Goal: Transaction & Acquisition: Download file/media

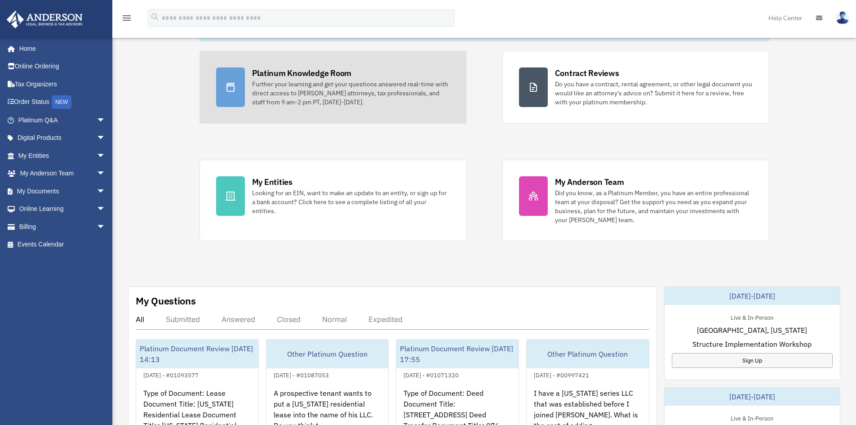
scroll to position [135, 0]
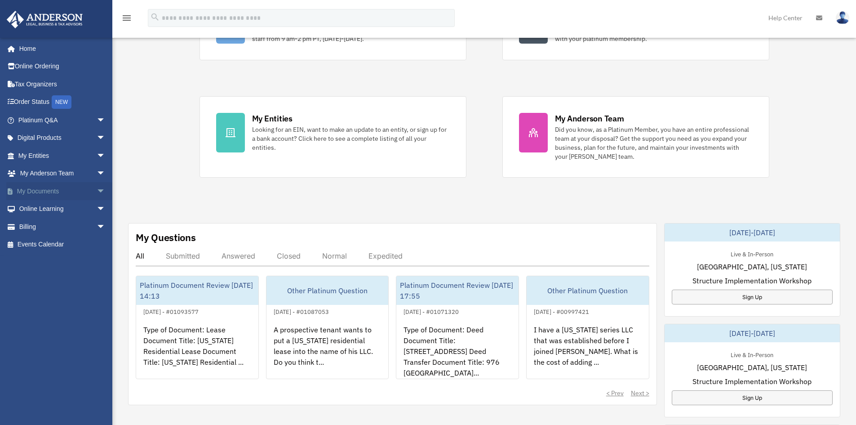
click at [97, 187] on span "arrow_drop_down" at bounding box center [106, 191] width 18 height 18
click at [39, 209] on link "Box" at bounding box center [66, 209] width 107 height 18
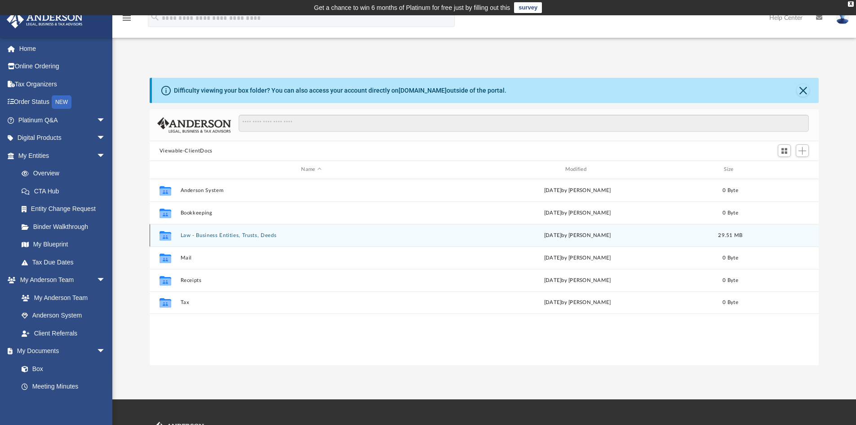
click at [251, 235] on button "Law - Business Entities, Trusts, Deeds" at bounding box center [311, 235] width 262 height 6
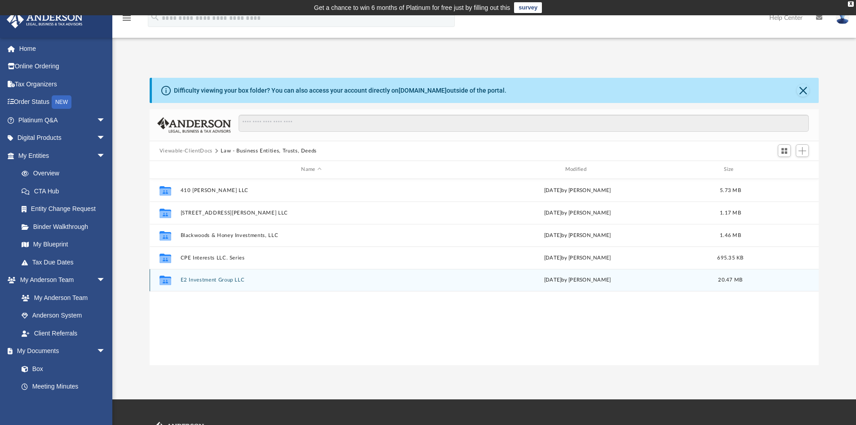
click at [210, 280] on button "E2 Investment Group LLC" at bounding box center [311, 280] width 262 height 6
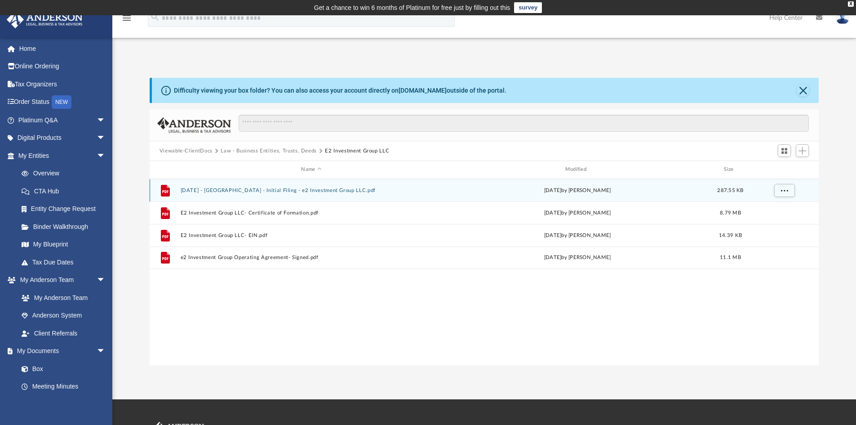
click at [288, 190] on button "[DATE] - [GEOGRAPHIC_DATA] - Initial Filing - e2 Investment Group LLC.pdf" at bounding box center [311, 190] width 262 height 6
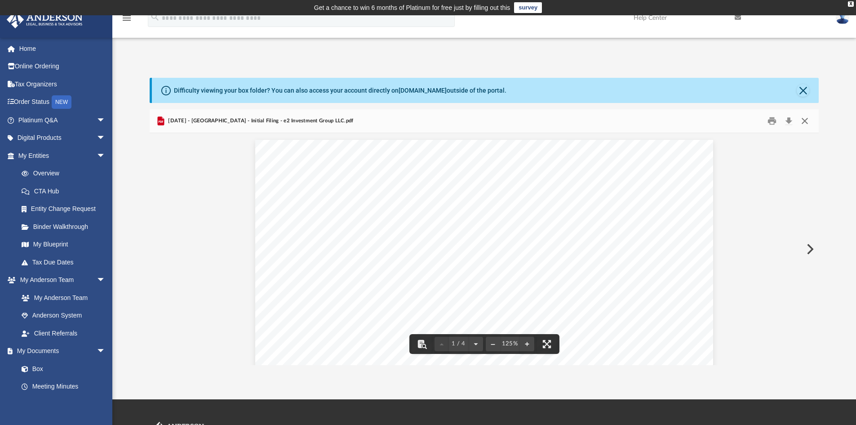
click at [809, 121] on button "Close" at bounding box center [805, 121] width 16 height 14
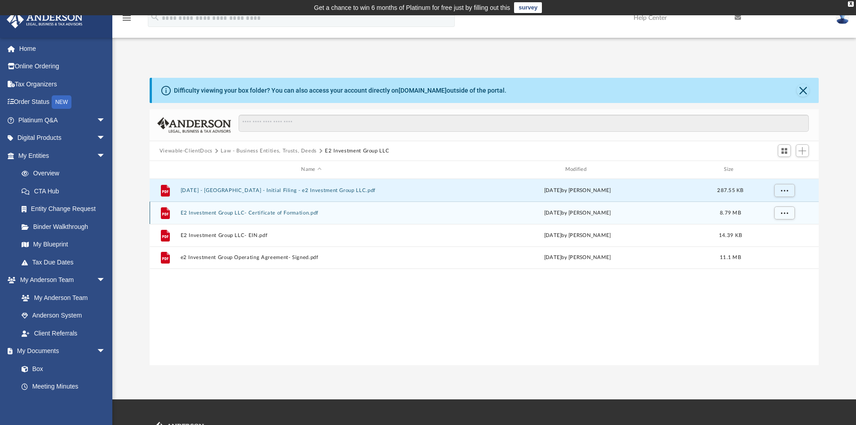
click at [286, 213] on button "E2 Investment Group LLC- Certificate of Formation.pdf" at bounding box center [311, 213] width 262 height 6
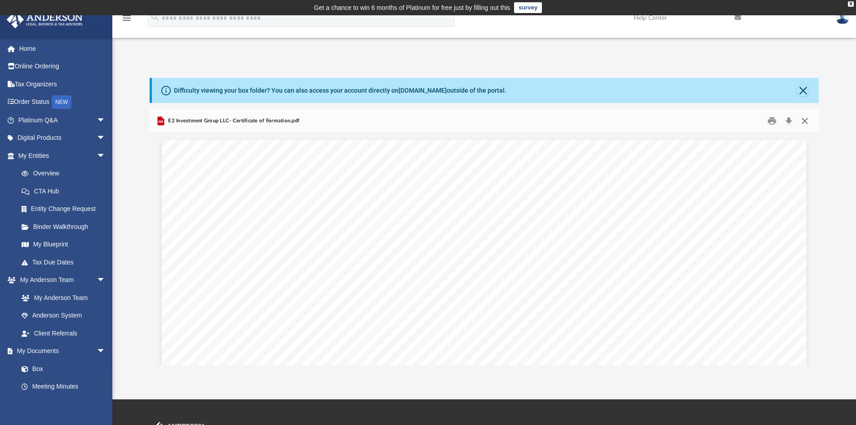
click at [806, 122] on button "Close" at bounding box center [805, 121] width 16 height 14
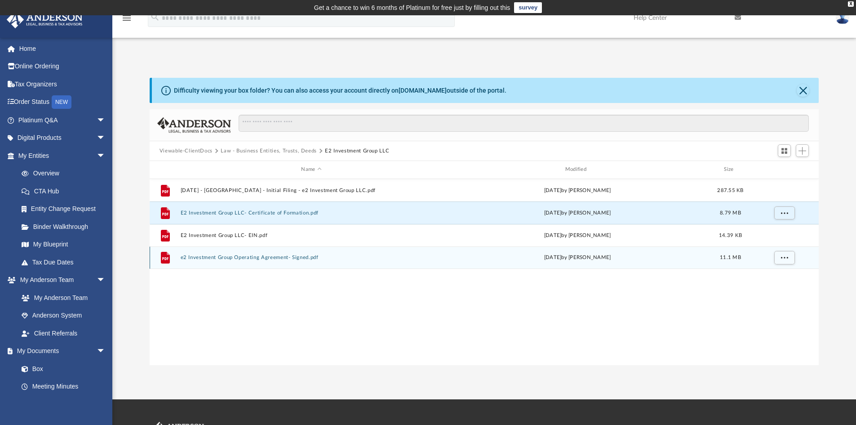
click at [249, 257] on button "e2 Investment Group Operating Agreement- Signed.pdf" at bounding box center [311, 257] width 262 height 6
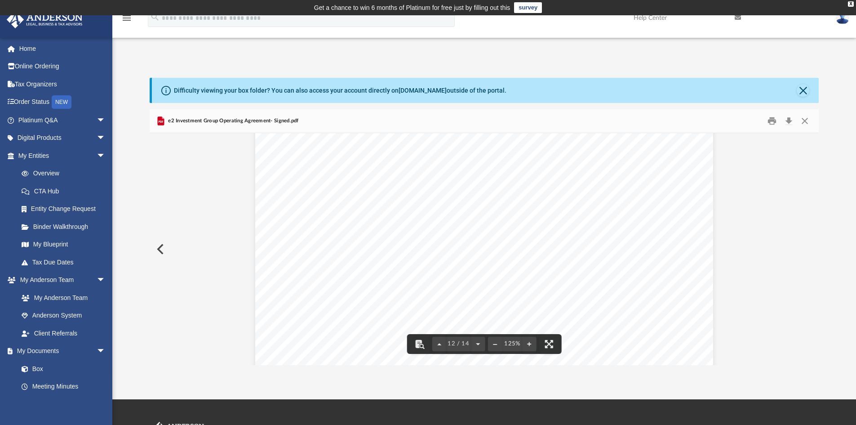
scroll to position [6914, 0]
click at [789, 119] on button "Download" at bounding box center [789, 121] width 16 height 14
